Goal: Find specific page/section: Find specific page/section

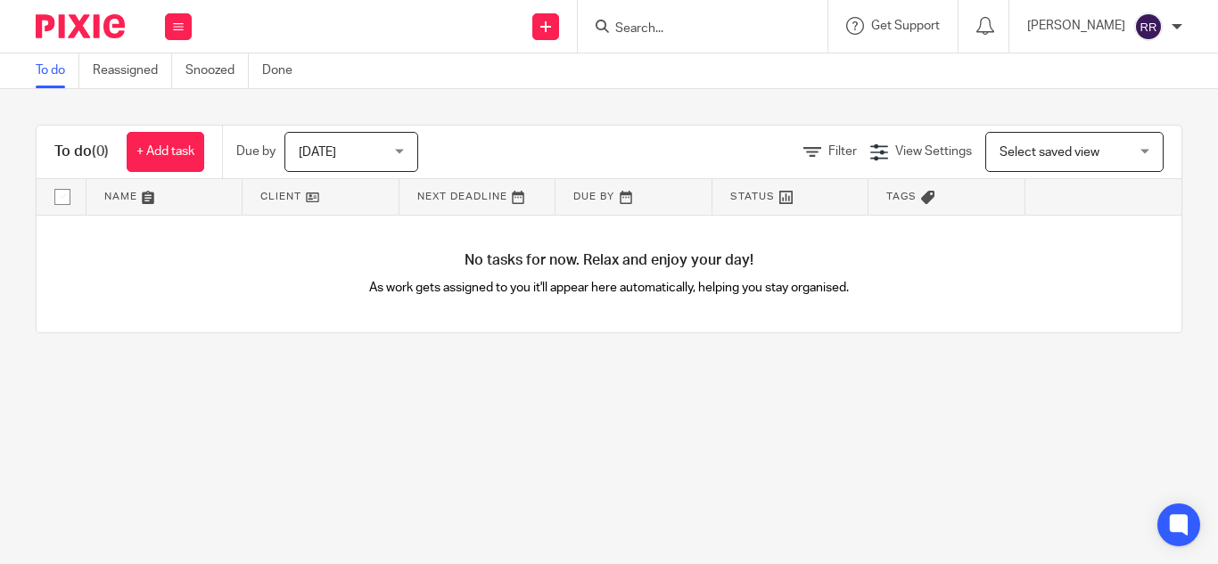
click at [613, 27] on input "Search" at bounding box center [693, 29] width 160 height 16
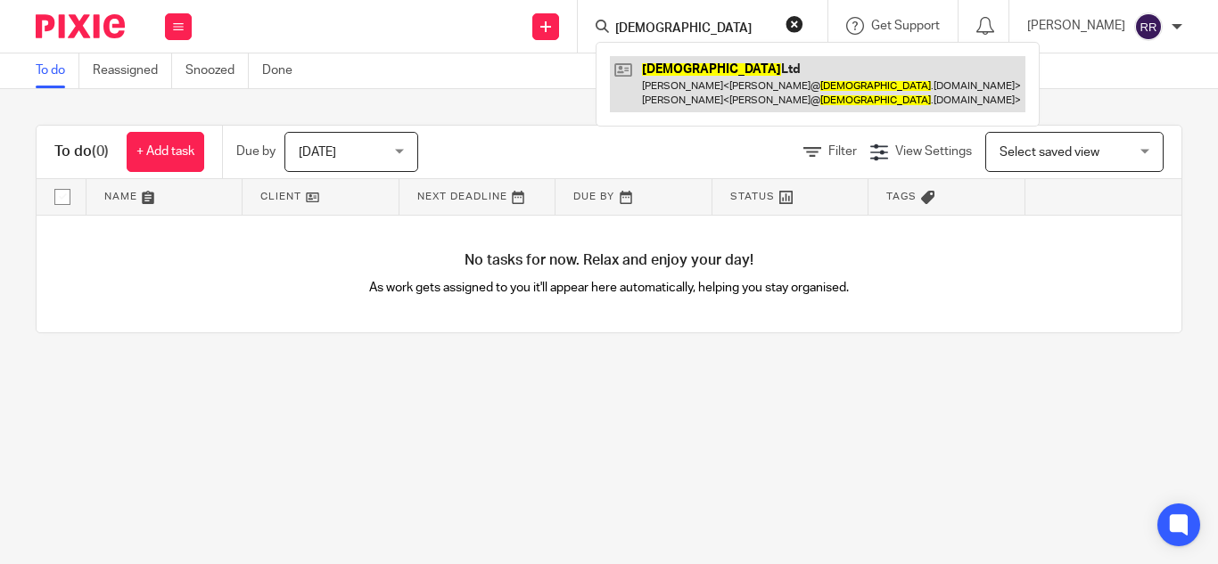
type input "[DEMOGRAPHIC_DATA]"
click at [629, 79] on link at bounding box center [817, 83] width 415 height 55
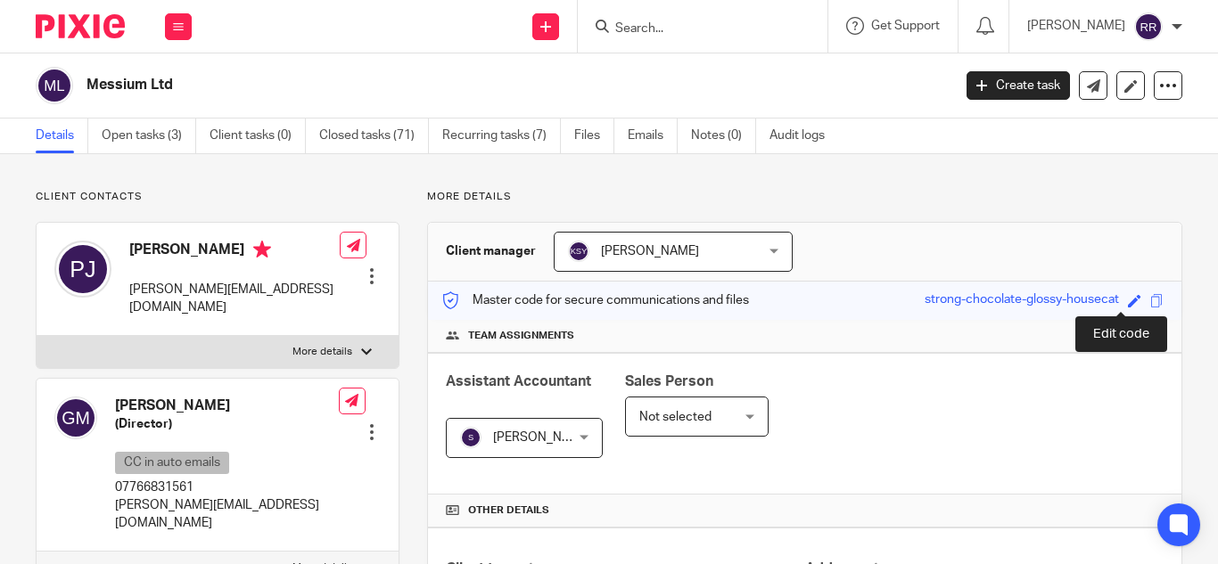
click at [1128, 301] on span at bounding box center [1134, 300] width 13 height 13
type input "strong-chocolate-glossy-housecat"
click at [1054, 237] on div "Client manager [PERSON_NAME] [PERSON_NAME] [PERSON_NAME] A Abinandhana P.K [PER…" at bounding box center [804, 252] width 753 height 59
click at [1150, 300] on span at bounding box center [1156, 300] width 13 height 13
